Goal: Task Accomplishment & Management: Complete application form

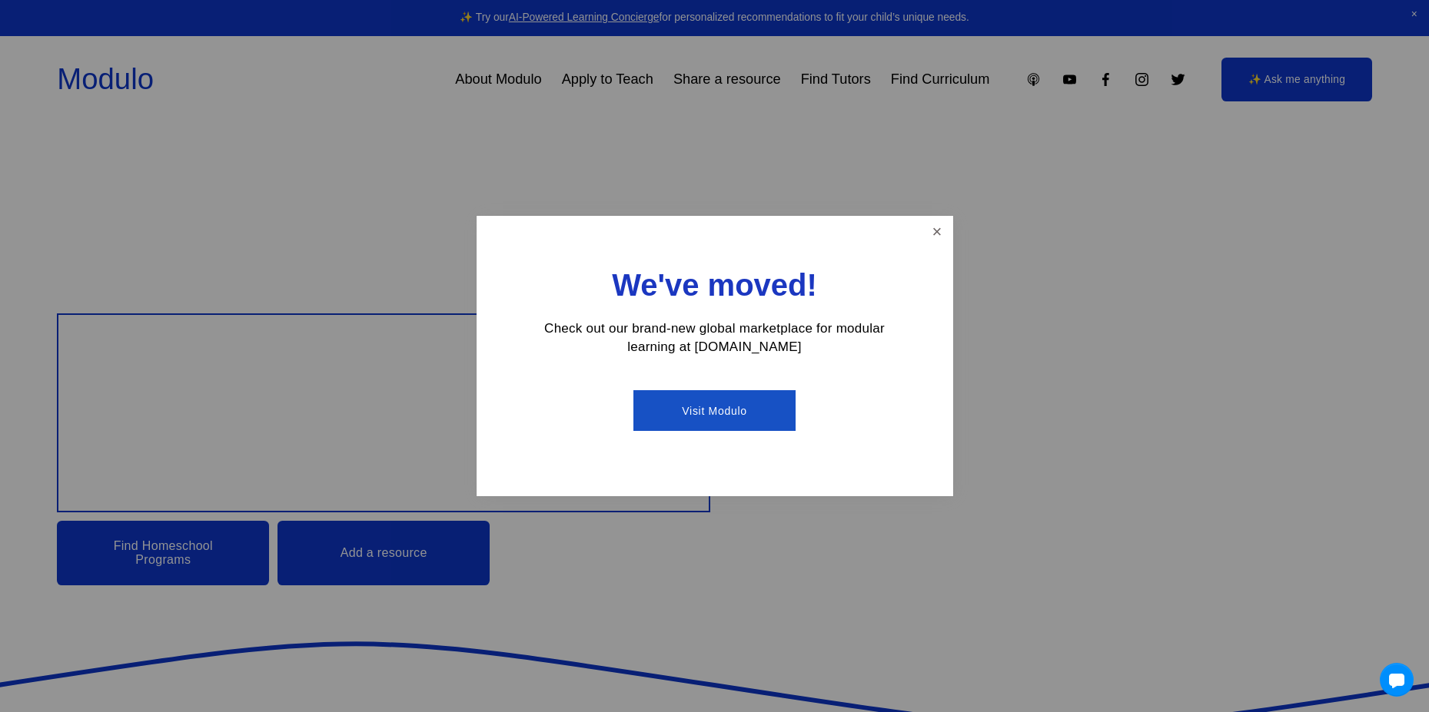
click at [903, 209] on div at bounding box center [714, 356] width 1429 height 712
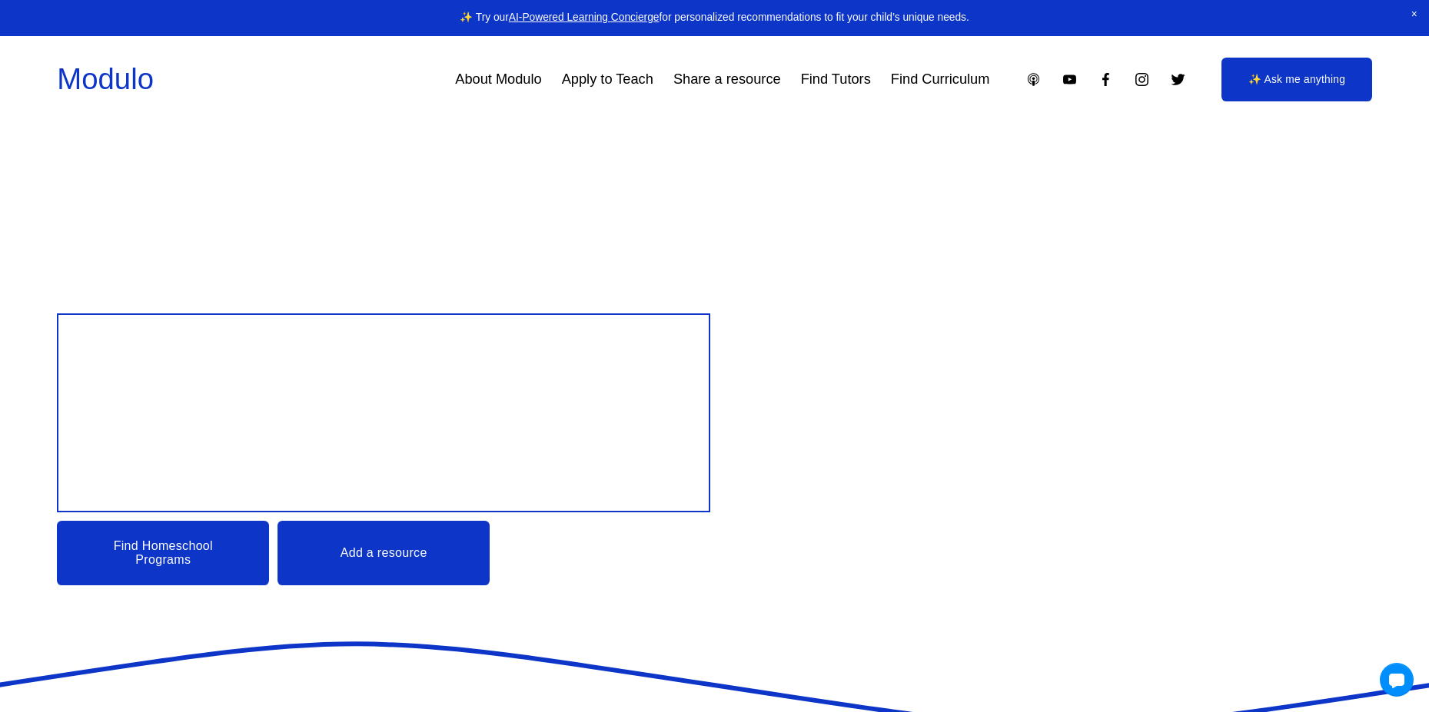
click at [594, 78] on link "Apply to Teach" at bounding box center [607, 79] width 91 height 28
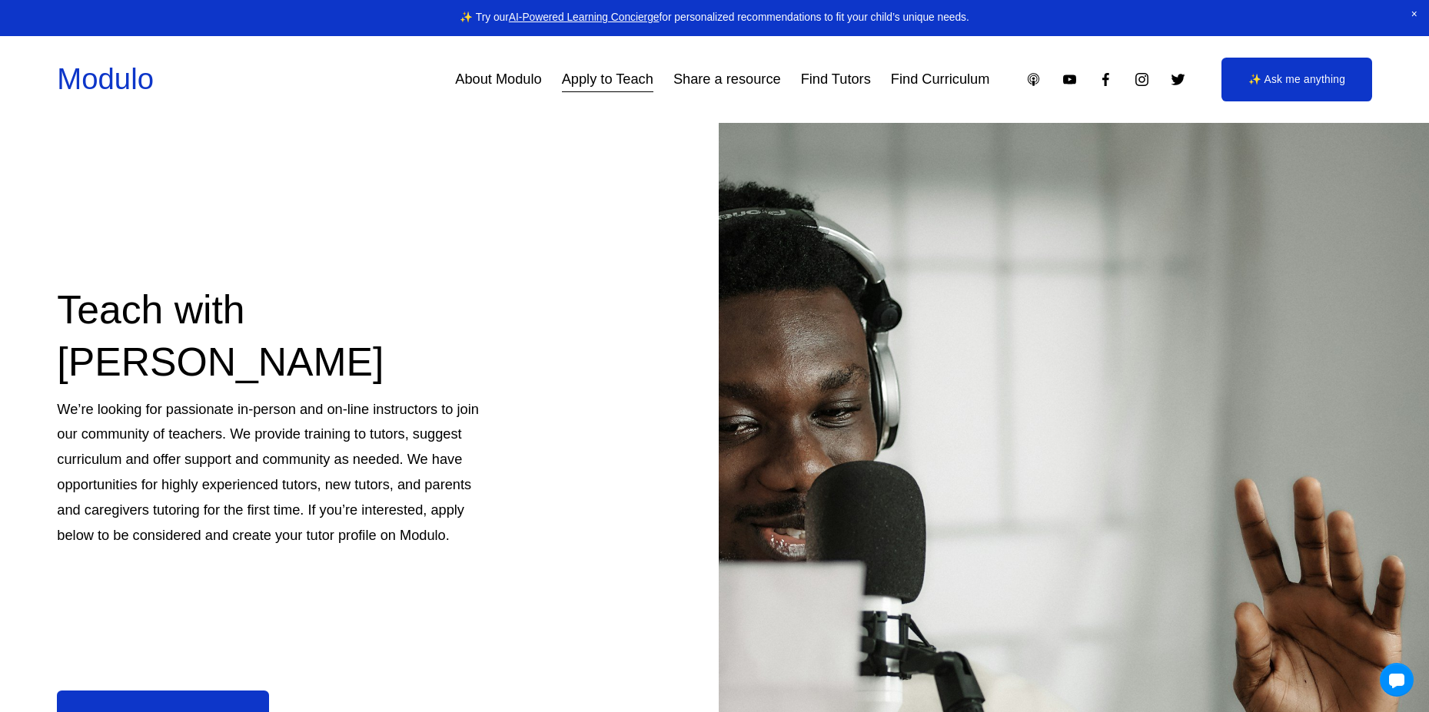
scroll to position [331, 0]
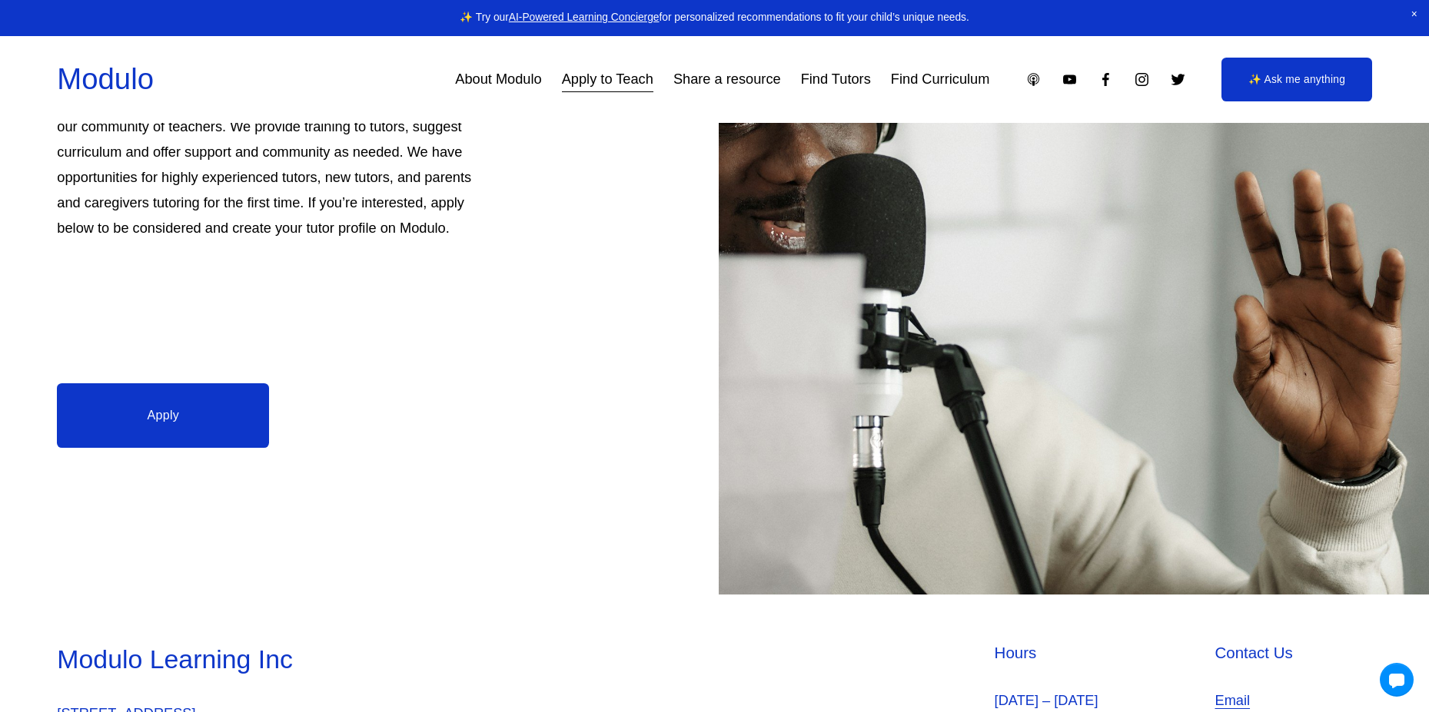
click at [145, 434] on link "Apply" at bounding box center [163, 415] width 212 height 65
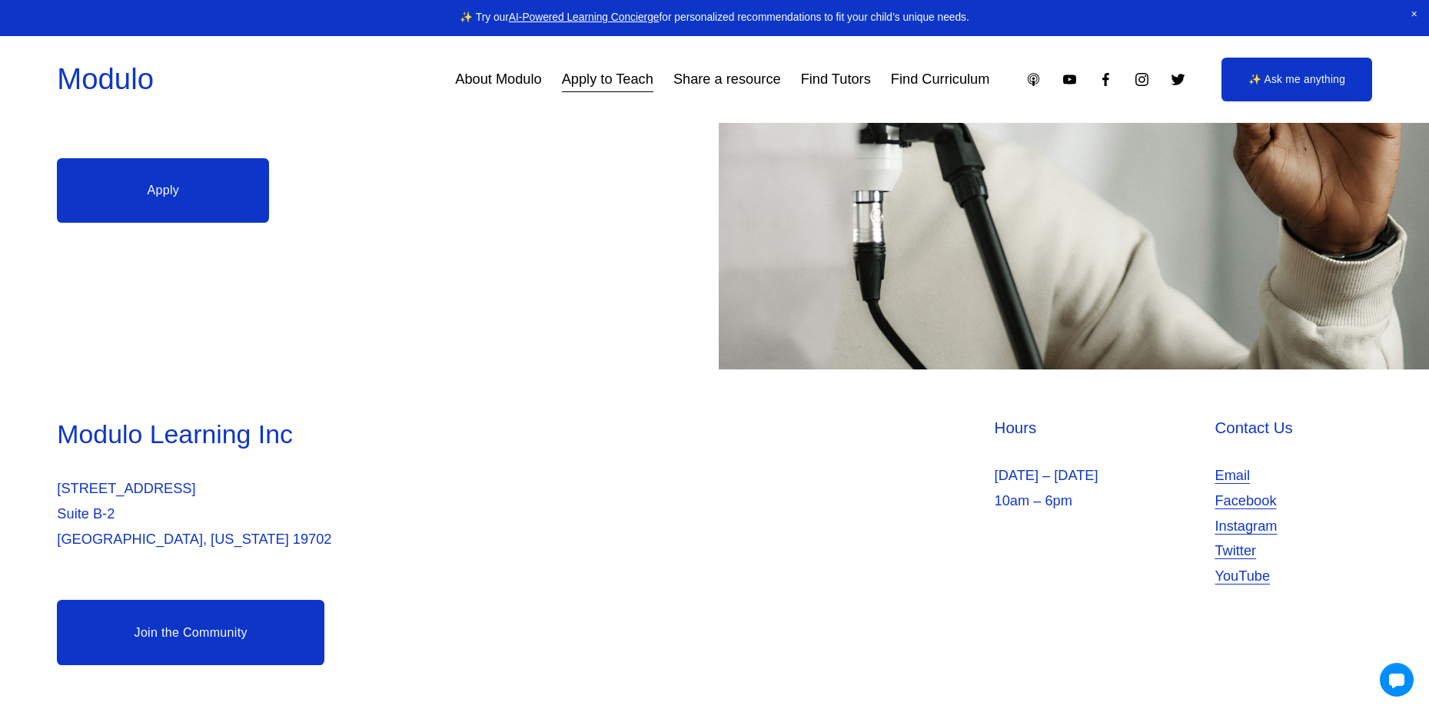
scroll to position [562, 0]
drag, startPoint x: 224, startPoint y: 582, endPoint x: 214, endPoint y: 632, distance: 51.6
click at [216, 606] on div "Modulo Learning Inc 2035 Sunset Lake Suite Suite B-2 Newark, Delaware 19702 Hou…" at bounding box center [714, 541] width 1429 height 248
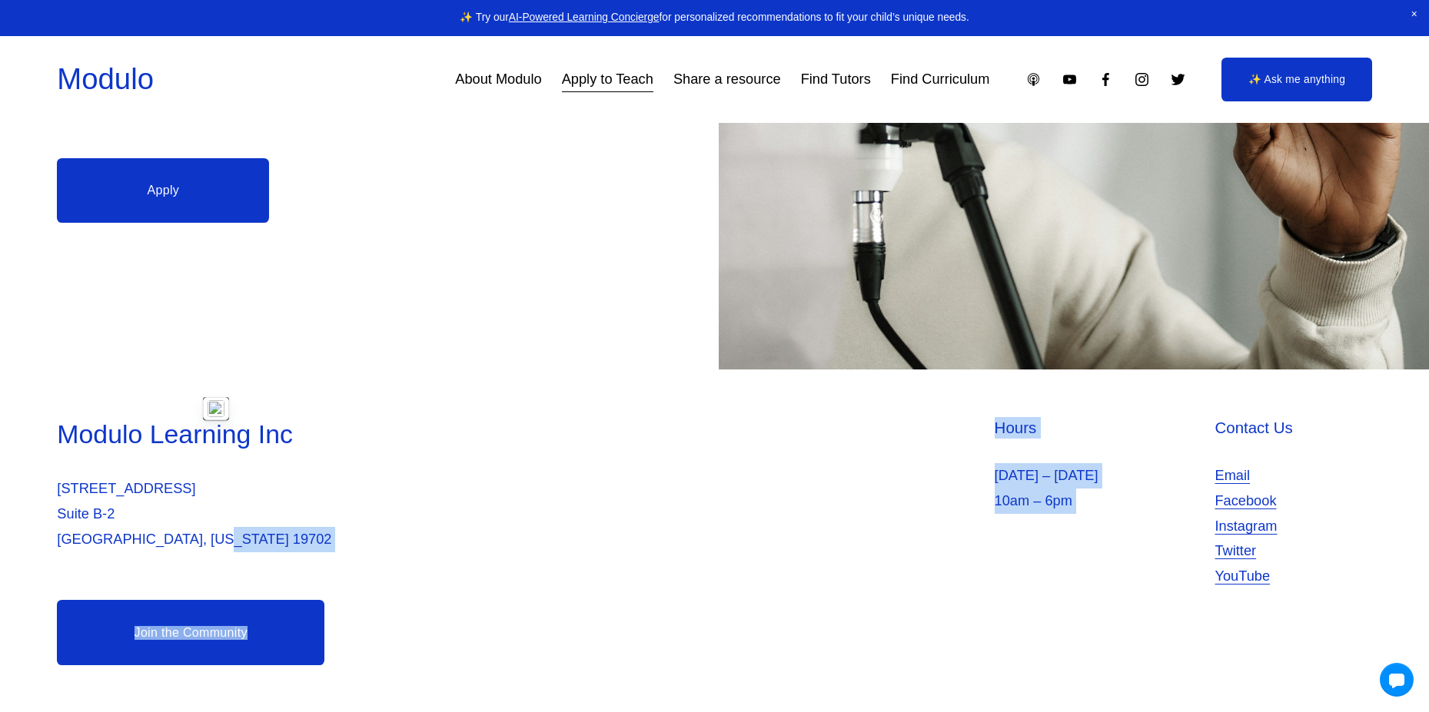
click at [214, 632] on link "Join the Community" at bounding box center [190, 632] width 267 height 65
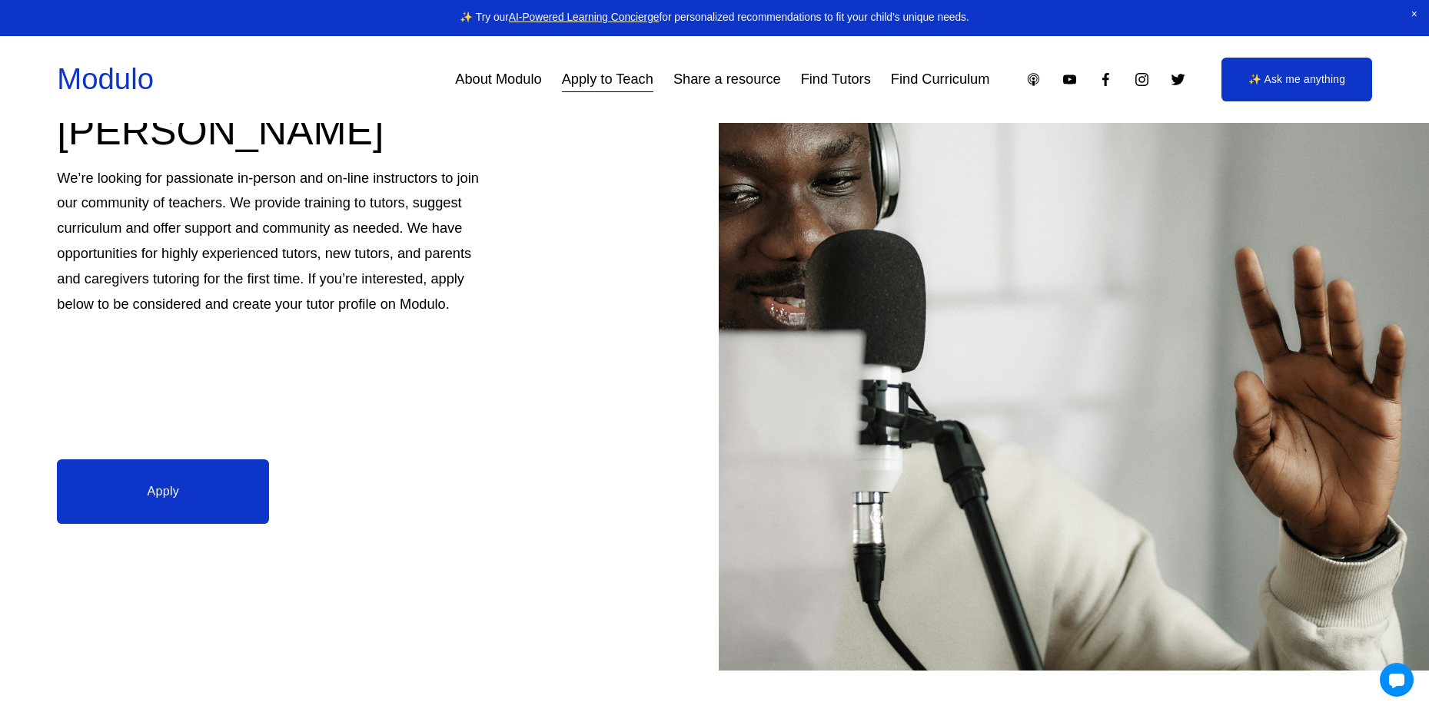
scroll to position [254, 0]
click at [193, 507] on link "Apply" at bounding box center [163, 492] width 212 height 65
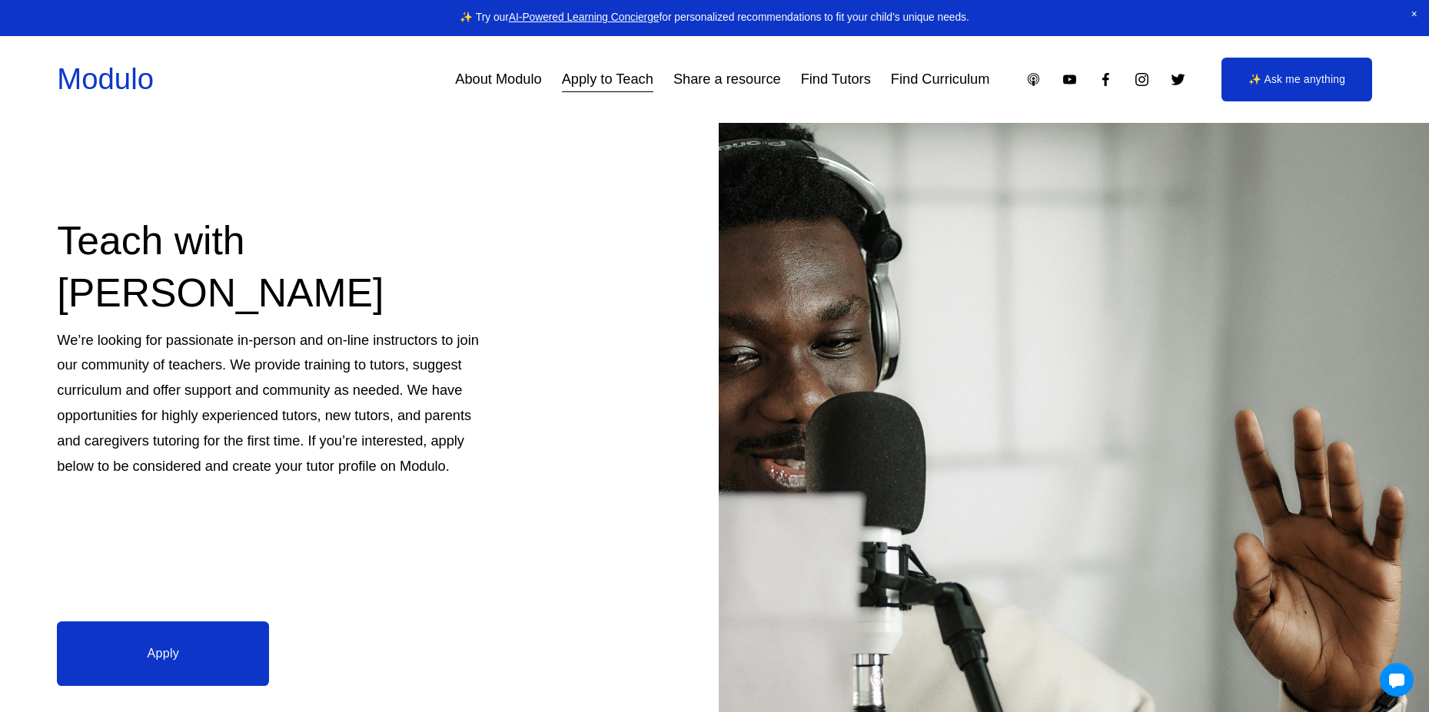
scroll to position [0, 0]
